Goal: Book appointment/travel/reservation

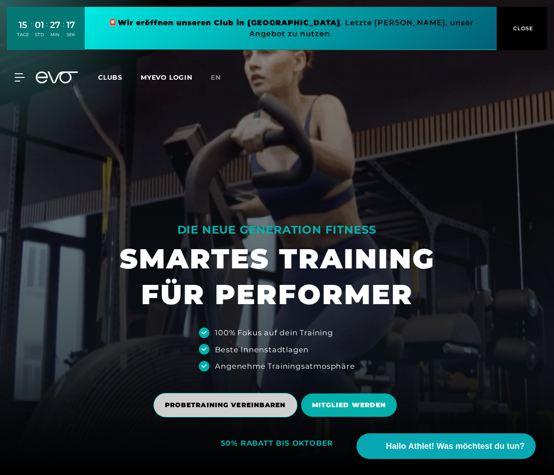
click at [247, 406] on span "PROBETRAINING VEREINBAREN" at bounding box center [225, 406] width 121 height 10
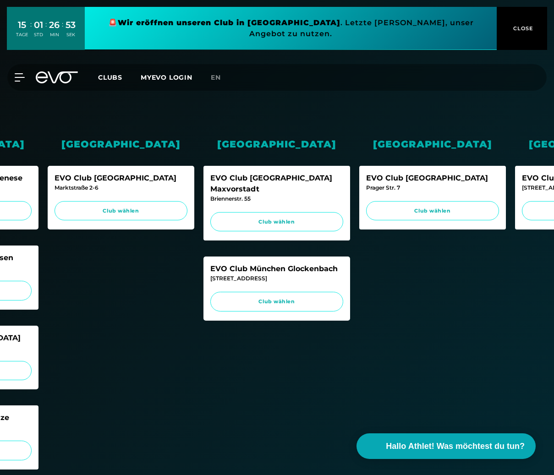
scroll to position [0, 429]
click at [287, 298] on span "Club wählen" at bounding box center [277, 302] width 116 height 8
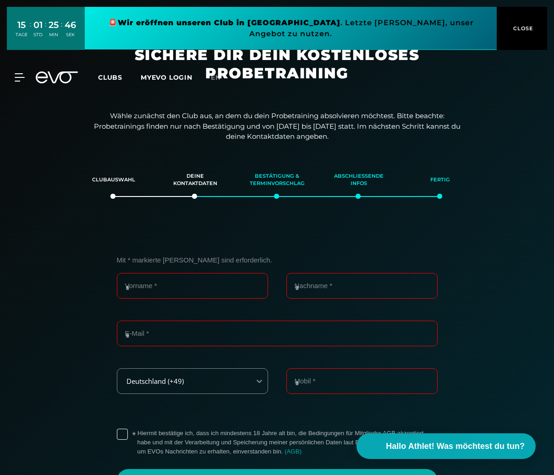
scroll to position [0, 0]
click at [175, 284] on input "Vorname *" at bounding box center [192, 286] width 151 height 26
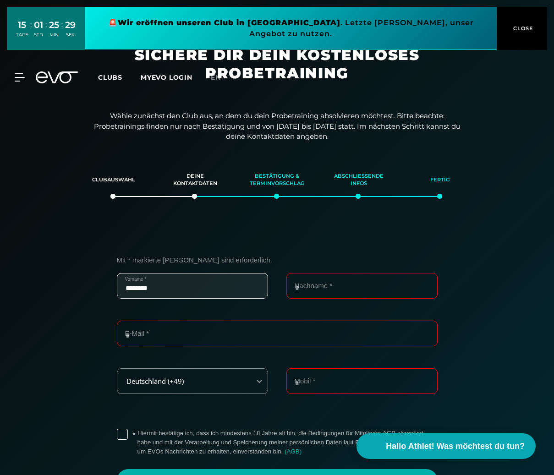
type input "********"
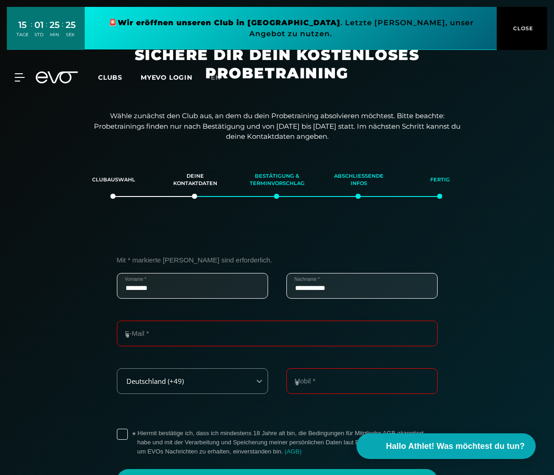
type input "**********"
click at [307, 376] on input "Mobil *" at bounding box center [361, 382] width 151 height 26
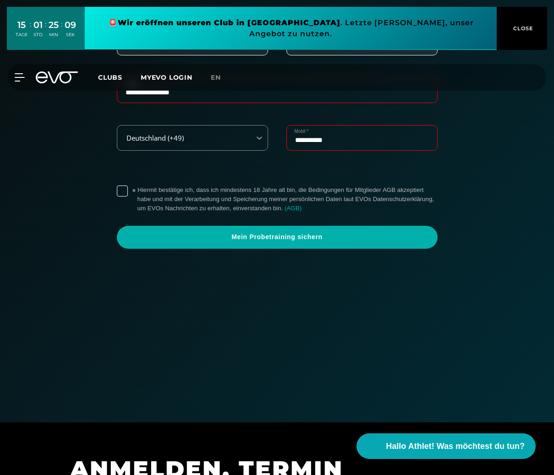
scroll to position [245, 0]
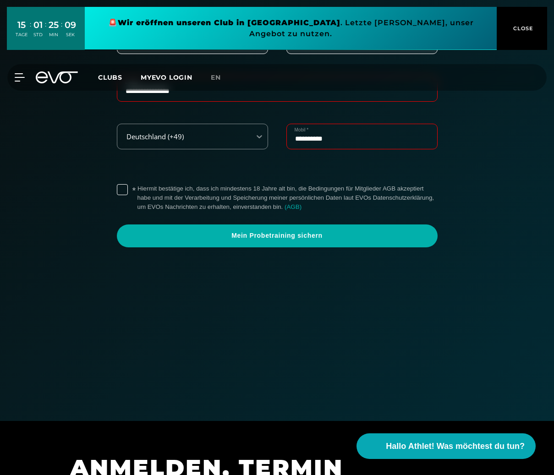
type input "**********"
click at [138, 186] on label "* Hiermit bestätige ich, dass ich mindestens 18 Jahre alt bin, die Bedingungen …" at bounding box center [288, 198] width 300 height 28
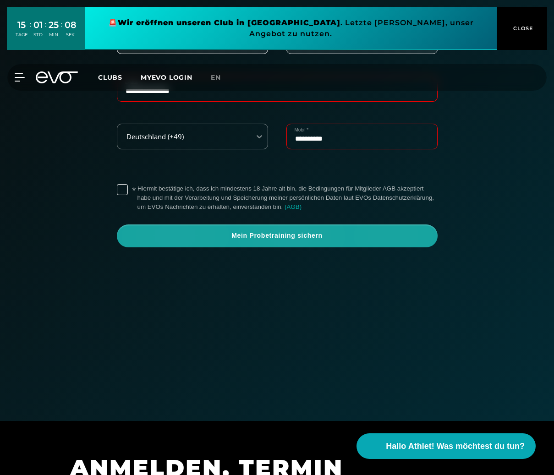
click at [262, 232] on span "Mein Probetraining sichern" at bounding box center [277, 235] width 299 height 9
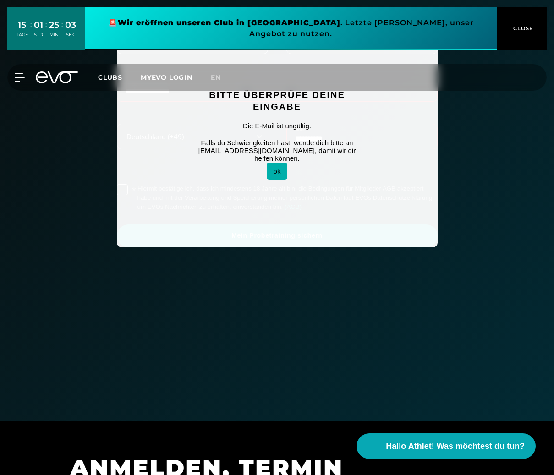
click at [274, 163] on button "ok" at bounding box center [277, 171] width 21 height 17
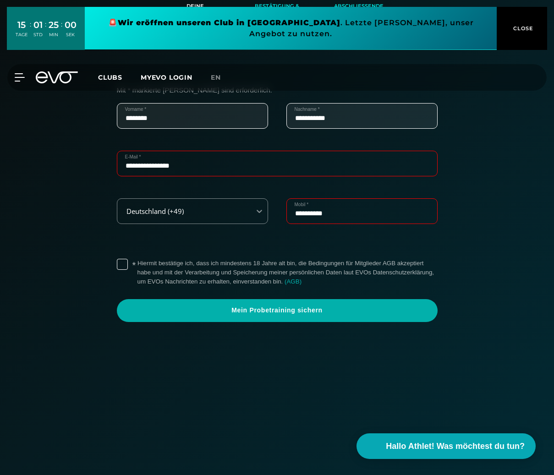
scroll to position [165, 0]
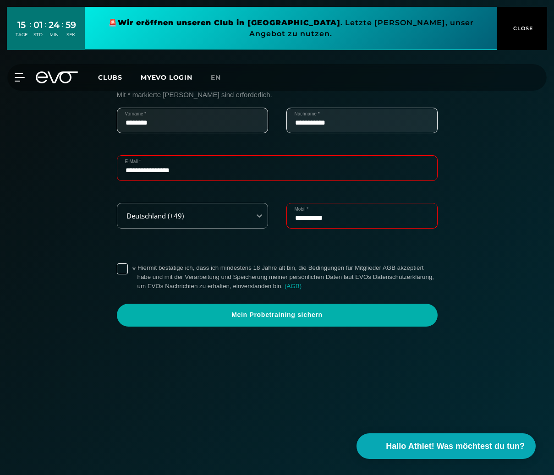
click at [152, 169] on input "**********" at bounding box center [277, 168] width 321 height 26
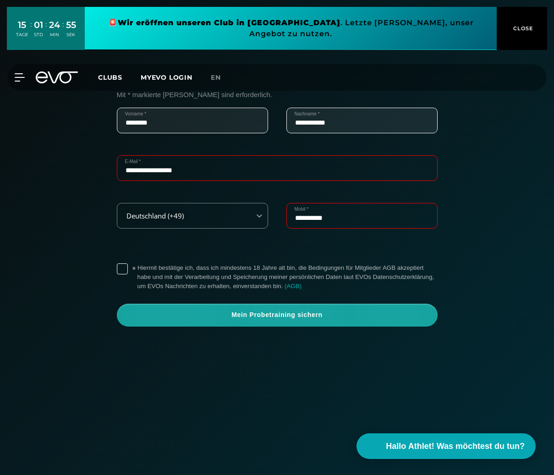
type input "**********"
click at [310, 313] on span "Mein Probetraining sichern" at bounding box center [277, 315] width 299 height 9
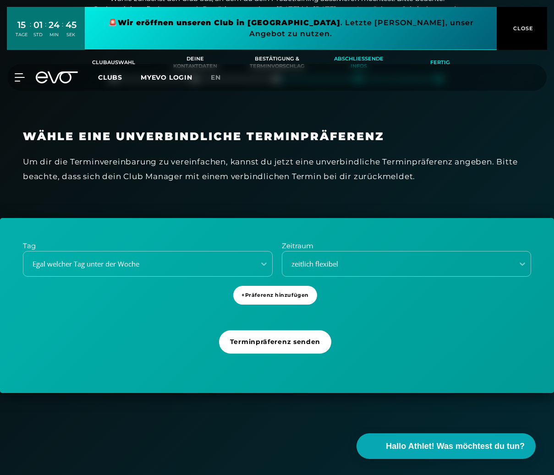
scroll to position [116, 0]
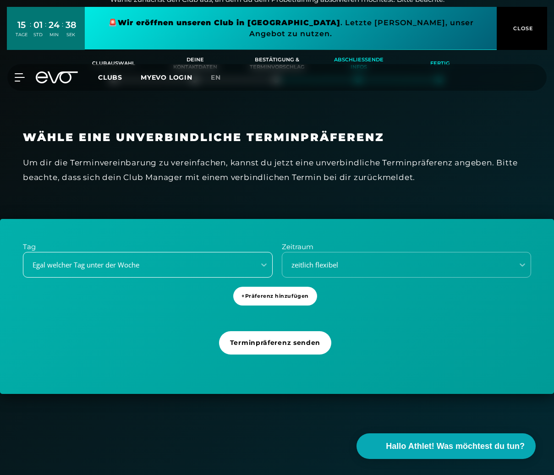
click at [155, 264] on div "Egal welcher Tag unter der Woche" at bounding box center [136, 265] width 225 height 11
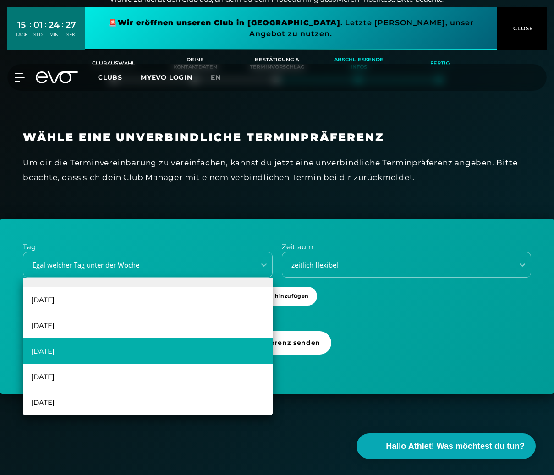
scroll to position [17, 0]
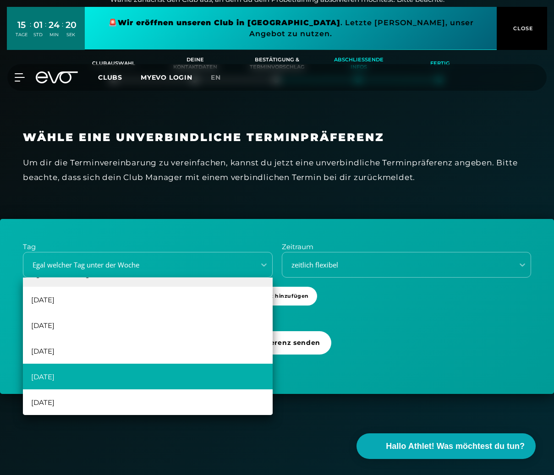
click at [161, 377] on div "[DATE]" at bounding box center [148, 377] width 250 height 26
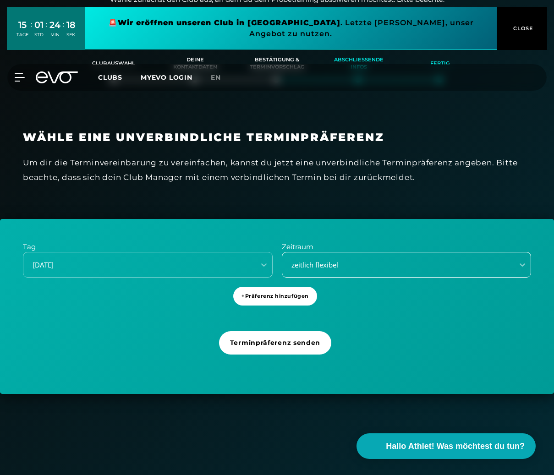
click at [381, 256] on div "zeitlich flexibel" at bounding box center [407, 265] width 250 height 26
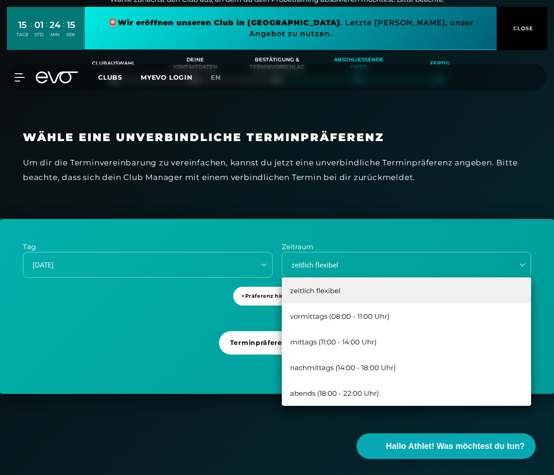
click at [378, 391] on div "abends (18:00 - 22:00 Uhr)" at bounding box center [407, 393] width 250 height 26
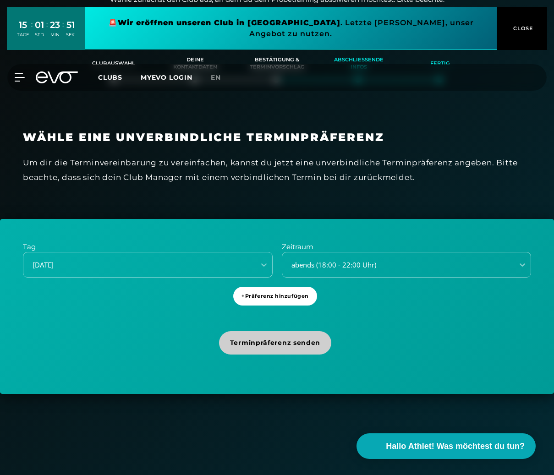
click at [278, 341] on span "Terminpräferenz senden" at bounding box center [275, 343] width 90 height 10
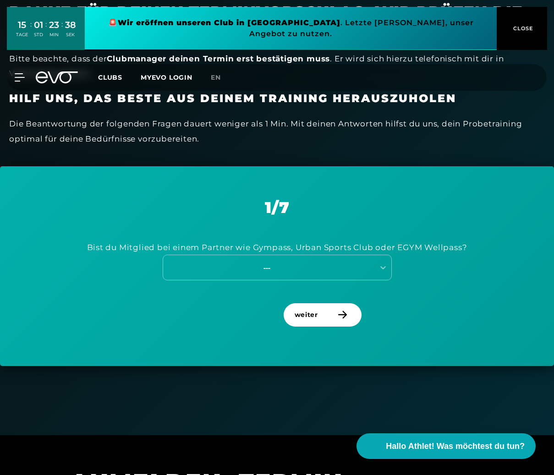
scroll to position [231, 0]
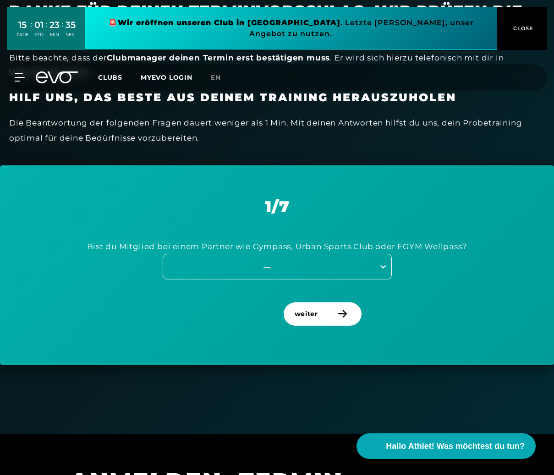
click at [383, 262] on icon at bounding box center [383, 266] width 9 height 9
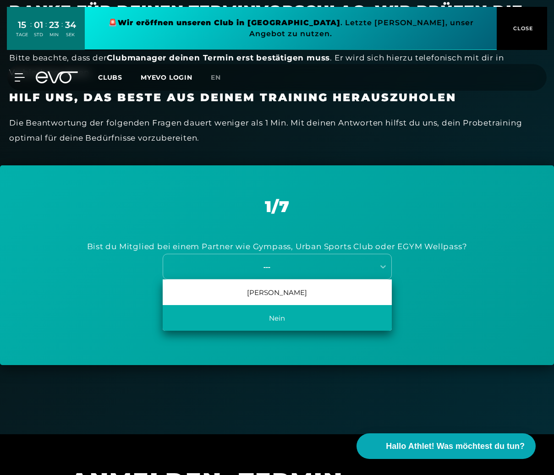
click at [293, 312] on div "Nein" at bounding box center [277, 318] width 229 height 26
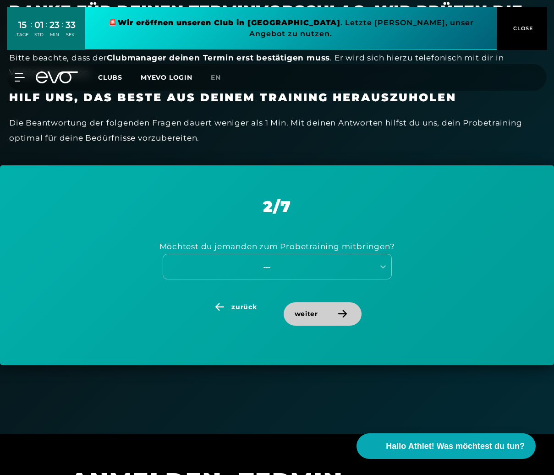
click at [308, 312] on span "weiter" at bounding box center [306, 314] width 23 height 10
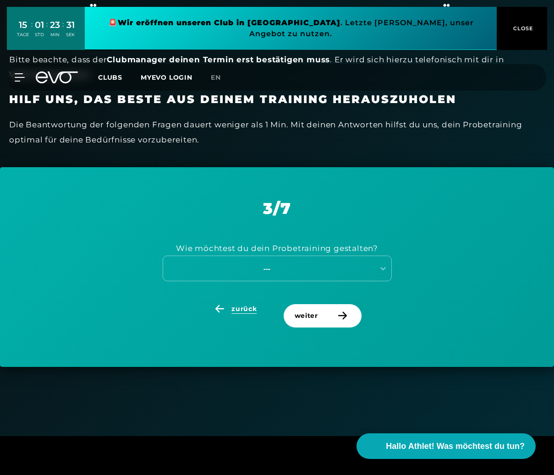
click at [240, 304] on span "zurück" at bounding box center [243, 309] width 25 height 10
click at [286, 264] on div "---" at bounding box center [267, 269] width 206 height 11
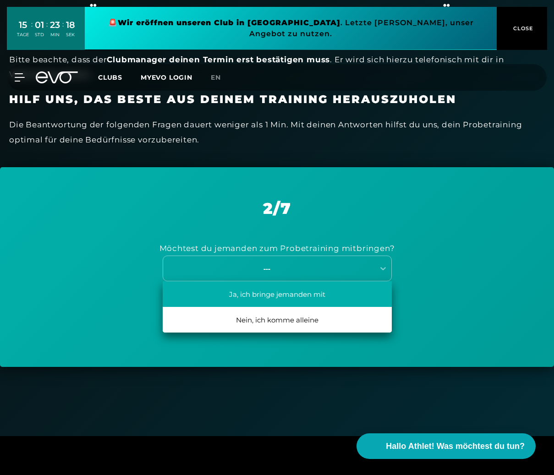
click at [267, 290] on div "Ja, ich bringe jemanden mit" at bounding box center [277, 294] width 229 height 26
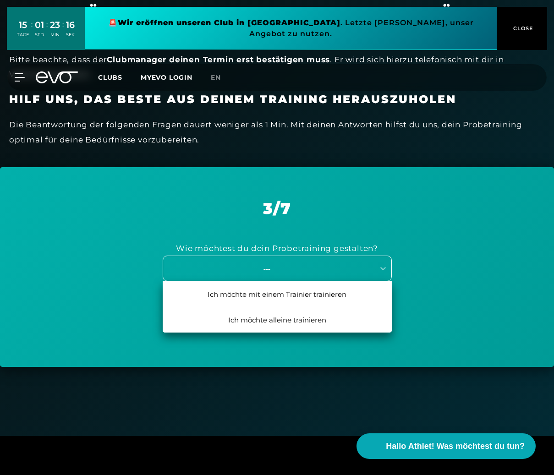
click at [263, 264] on div "---" at bounding box center [267, 269] width 206 height 11
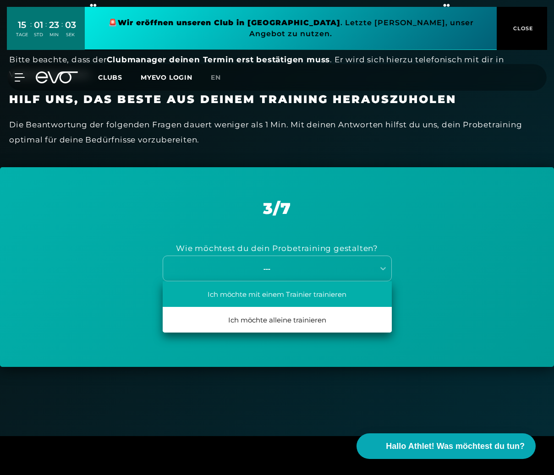
click at [287, 292] on div "Ich möchte mit einem Trainier trainieren" at bounding box center [277, 294] width 229 height 26
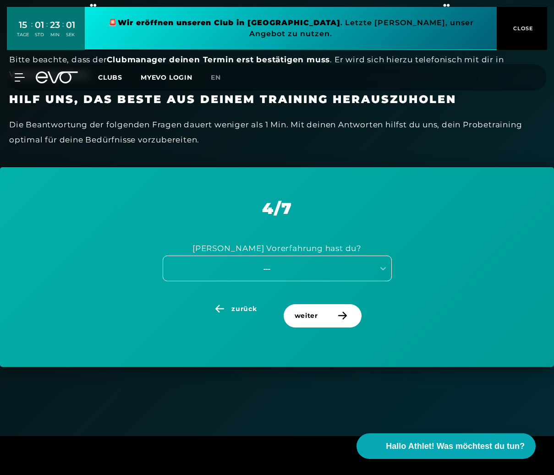
click at [293, 264] on div "---" at bounding box center [267, 269] width 206 height 11
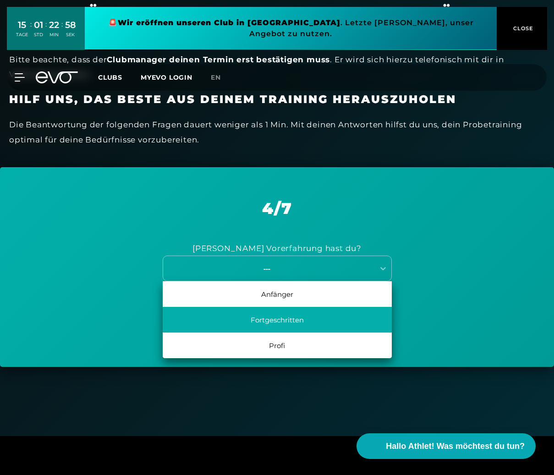
click at [284, 317] on div "Fortgeschritten" at bounding box center [277, 320] width 229 height 26
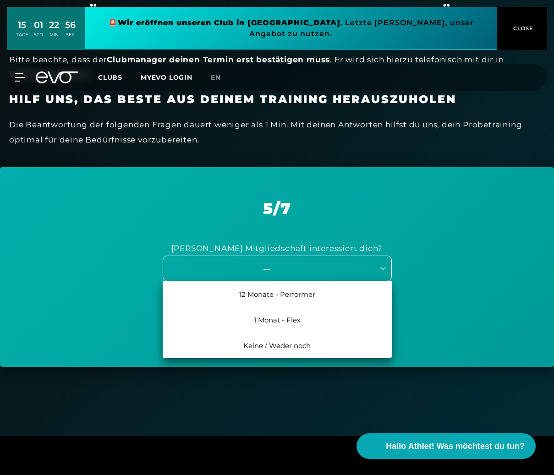
click at [280, 264] on div "---" at bounding box center [267, 269] width 206 height 11
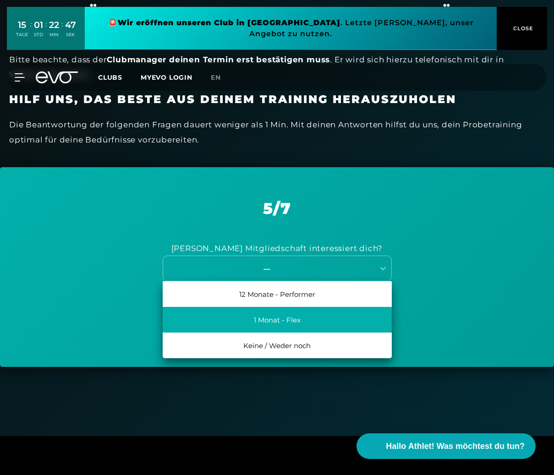
click at [306, 315] on div "1 Monat - Flex" at bounding box center [277, 320] width 229 height 26
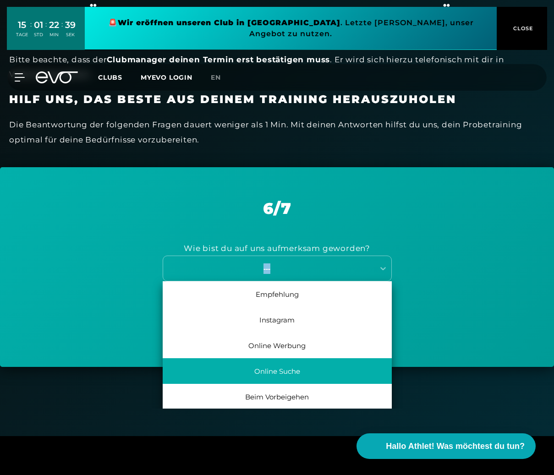
click at [284, 368] on div "Online Suche" at bounding box center [277, 371] width 229 height 26
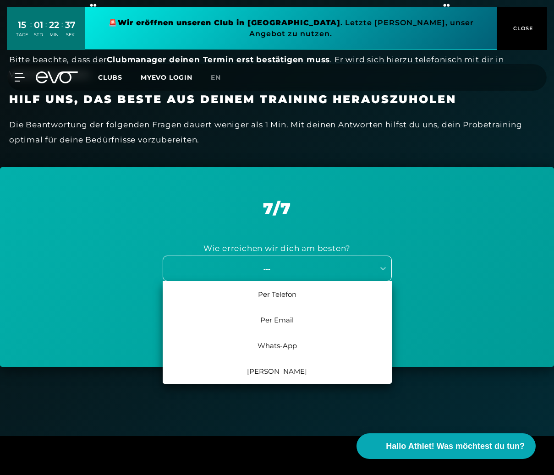
click at [269, 265] on div "---" at bounding box center [267, 269] width 206 height 11
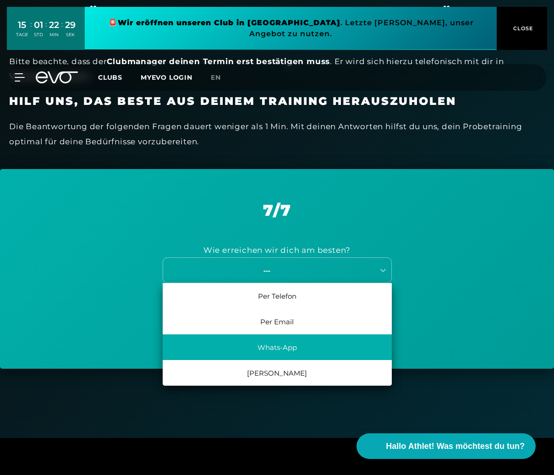
click at [336, 343] on div "Whats-App" at bounding box center [277, 348] width 229 height 26
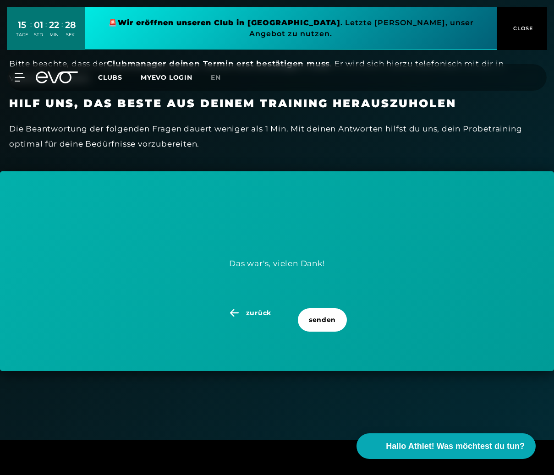
scroll to position [220, 0]
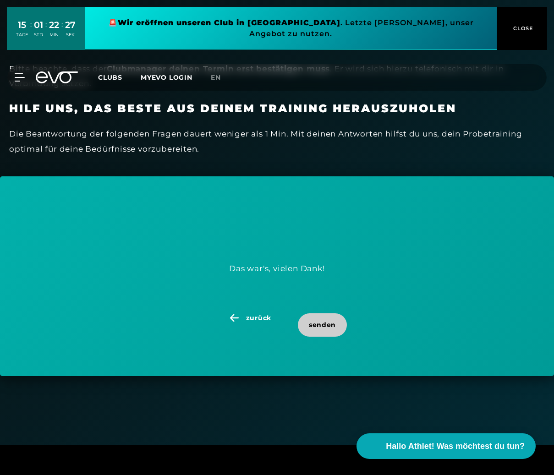
click at [321, 324] on span "senden" at bounding box center [322, 325] width 27 height 10
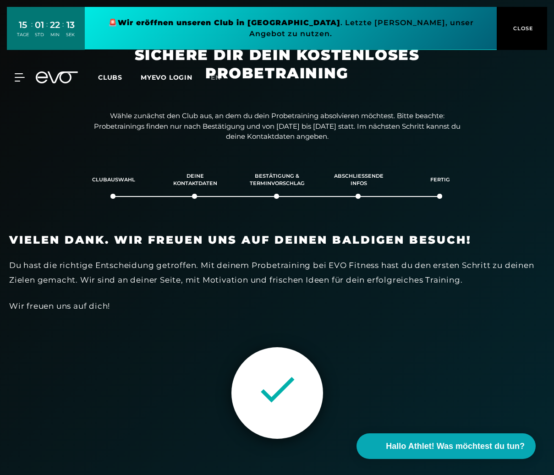
scroll to position [0, 0]
drag, startPoint x: 521, startPoint y: 21, endPoint x: 516, endPoint y: 31, distance: 11.5
click at [521, 24] on span "CLOSE" at bounding box center [522, 28] width 22 height 8
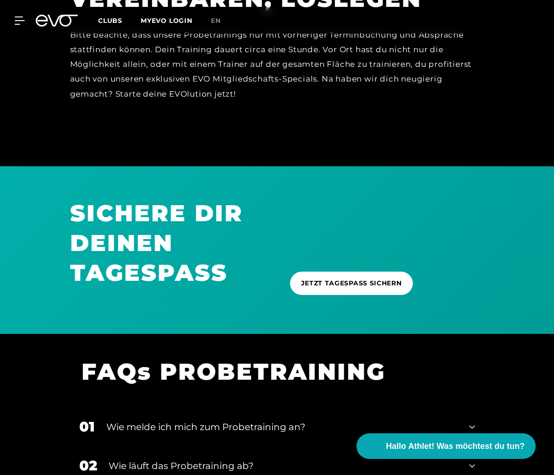
scroll to position [786, 0]
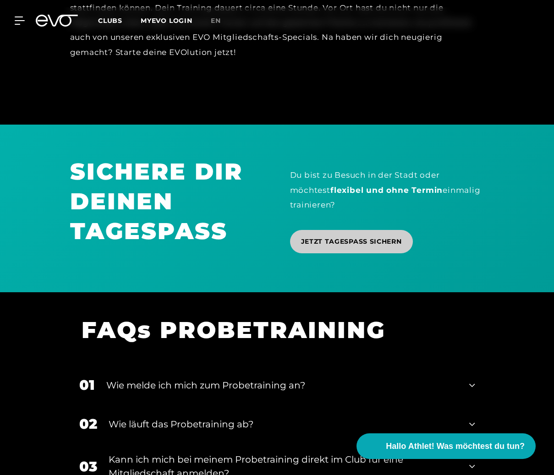
click at [371, 239] on span "JETZT TAGESPASS SICHERN" at bounding box center [351, 242] width 101 height 10
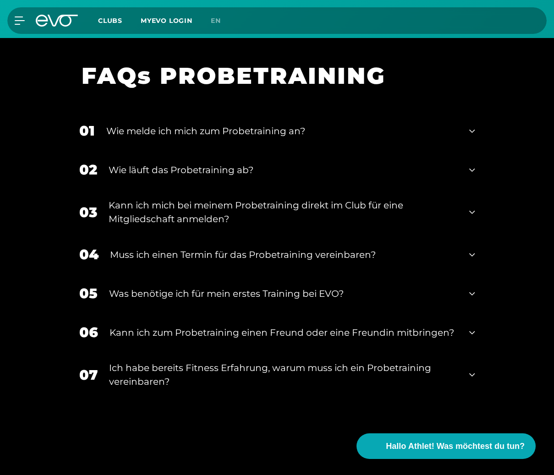
scroll to position [1039, 0]
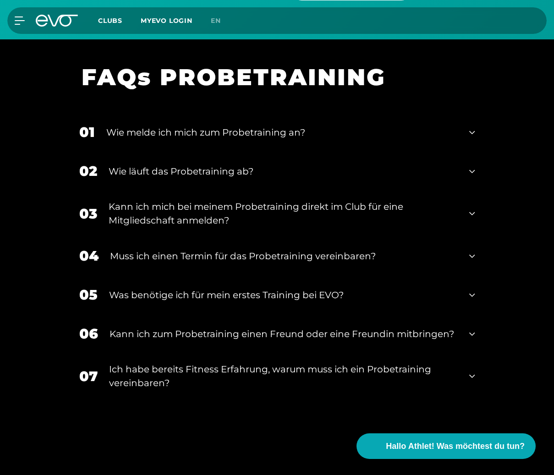
click at [470, 168] on icon at bounding box center [472, 171] width 6 height 11
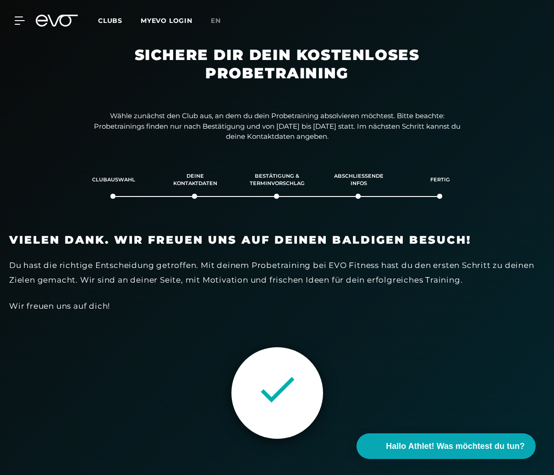
scroll to position [0, 0]
click at [58, 15] on icon at bounding box center [57, 21] width 42 height 12
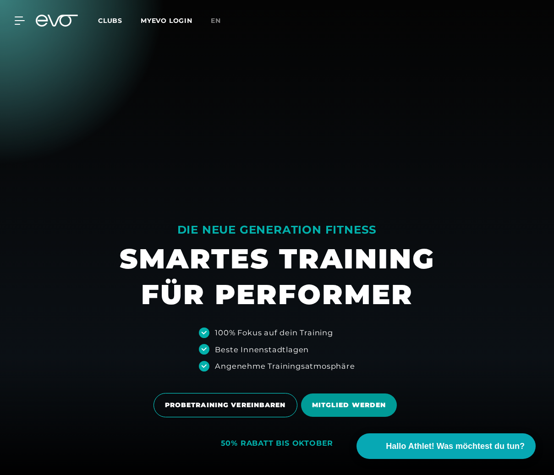
click at [357, 407] on span "MITGLIED WERDEN" at bounding box center [349, 406] width 74 height 10
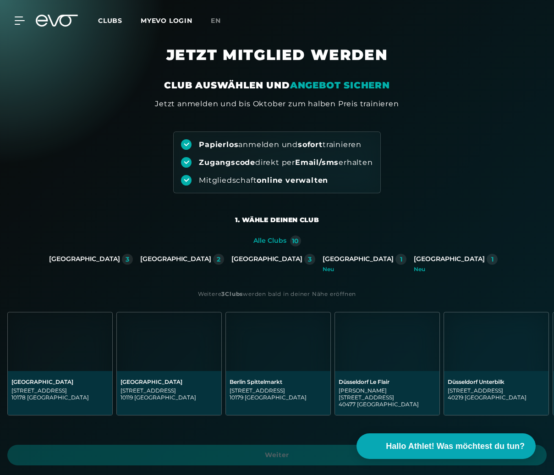
click at [323, 258] on div "[GEOGRAPHIC_DATA]" at bounding box center [358, 259] width 71 height 8
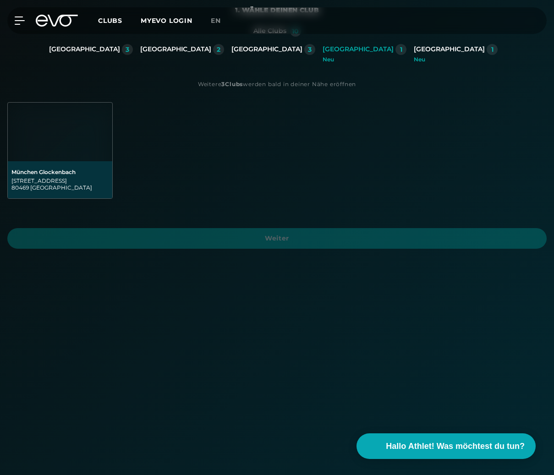
scroll to position [209, 0]
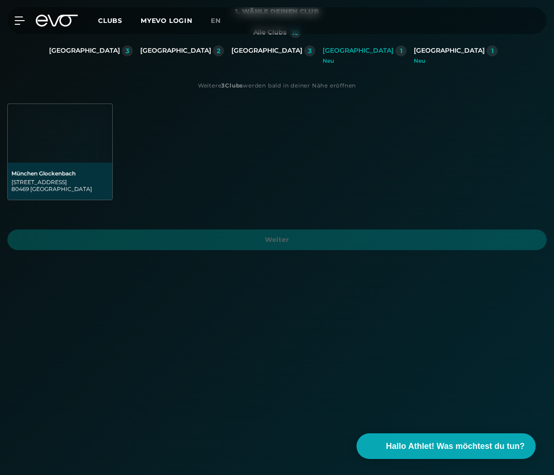
click at [70, 190] on div "[STREET_ADDRESS]" at bounding box center [59, 186] width 97 height 14
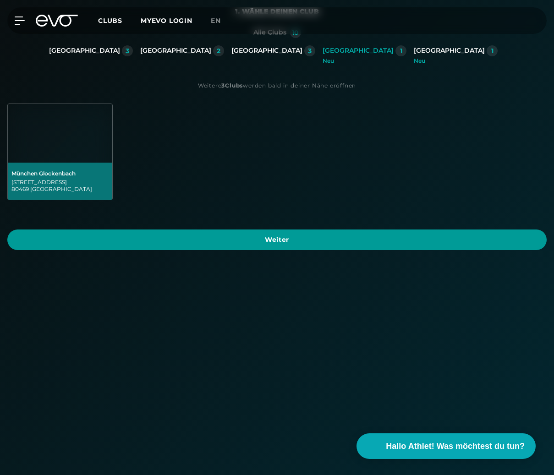
click at [275, 237] on span "Weiter" at bounding box center [277, 240] width 518 height 10
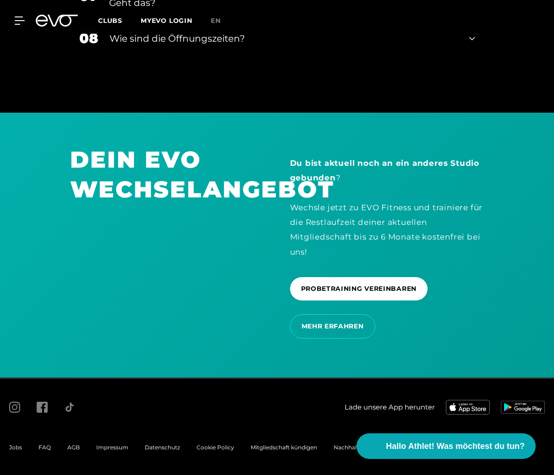
scroll to position [2258, 0]
